Goal: Task Accomplishment & Management: Manage account settings

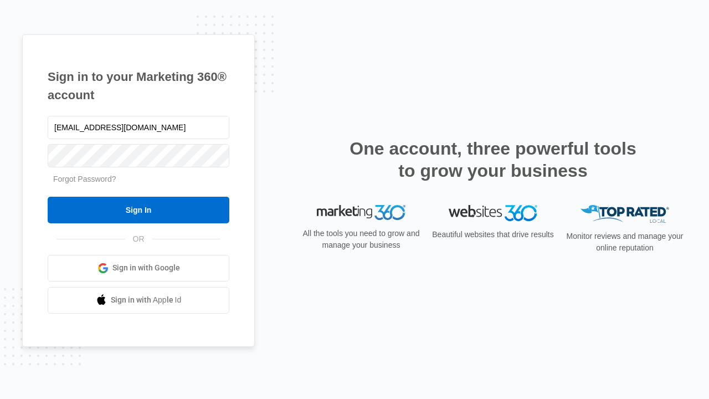
type input "[EMAIL_ADDRESS][DOMAIN_NAME]"
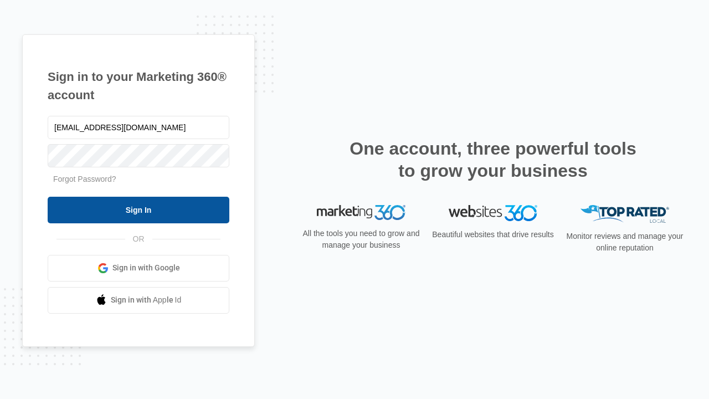
click at [138, 209] on input "Sign In" at bounding box center [139, 210] width 182 height 27
